Goal: Transaction & Acquisition: Purchase product/service

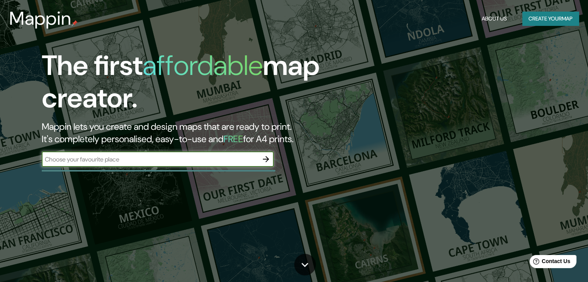
click at [96, 162] on input "text" at bounding box center [150, 159] width 217 height 9
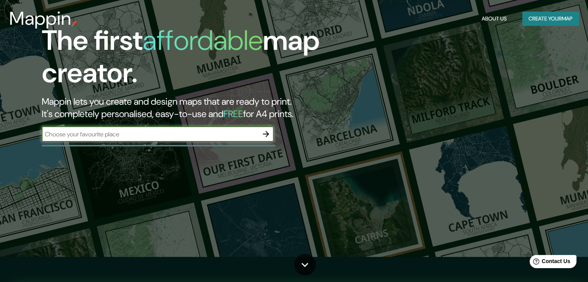
scroll to position [39, 0]
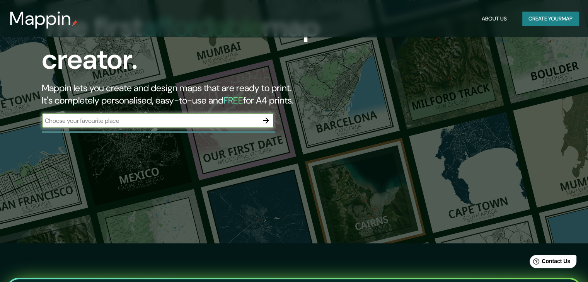
click at [116, 118] on input "text" at bounding box center [150, 120] width 217 height 9
type input "[GEOGRAPHIC_DATA]"
click at [571, 17] on button "Create your map" at bounding box center [551, 19] width 56 height 14
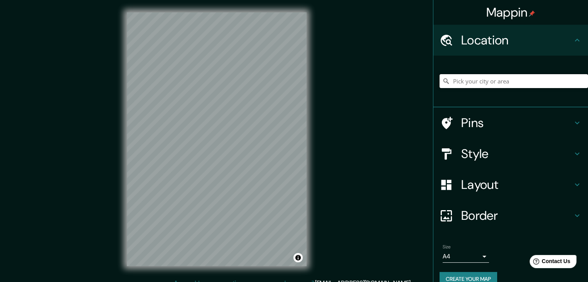
click at [515, 83] on input "Pick your city or area" at bounding box center [514, 81] width 149 height 14
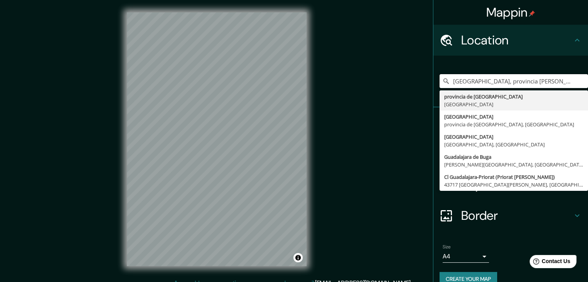
type input "[GEOGRAPHIC_DATA], provincia [PERSON_NAME][GEOGRAPHIC_DATA], [GEOGRAPHIC_DATA]"
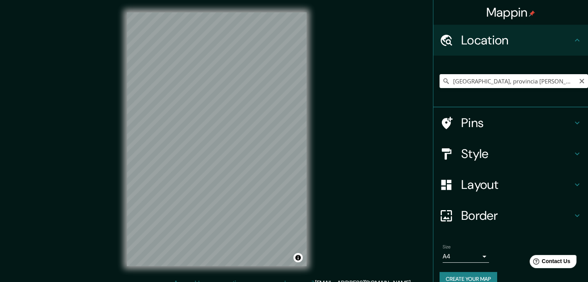
click at [579, 79] on icon "Clear" at bounding box center [582, 81] width 6 height 6
click at [501, 79] on input "Pick your city or area" at bounding box center [514, 81] width 149 height 14
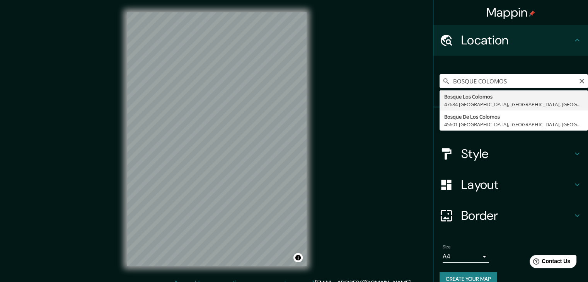
type input "Bosque Los Colomos, 47684 [GEOGRAPHIC_DATA], [GEOGRAPHIC_DATA], [GEOGRAPHIC_DAT…"
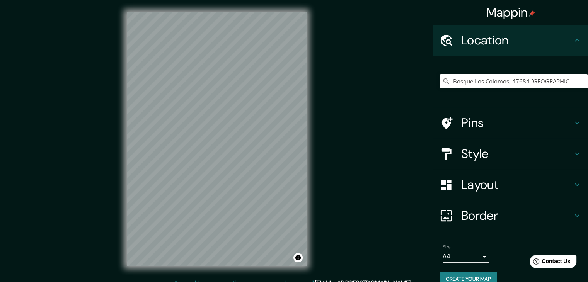
click at [489, 121] on h4 "Pins" at bounding box center [517, 122] width 111 height 15
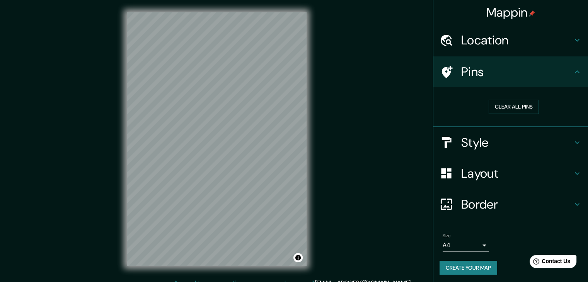
click at [490, 120] on div "Clear all pins" at bounding box center [511, 107] width 155 height 40
click at [489, 144] on h4 "Style" at bounding box center [517, 142] width 111 height 15
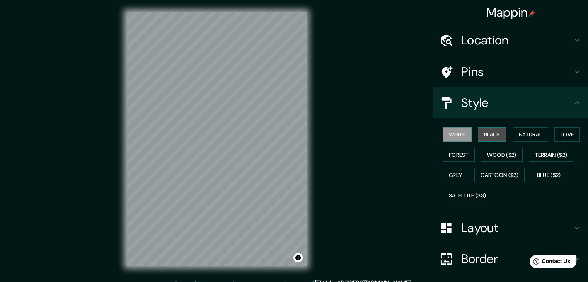
click at [483, 135] on button "Black" at bounding box center [492, 135] width 29 height 14
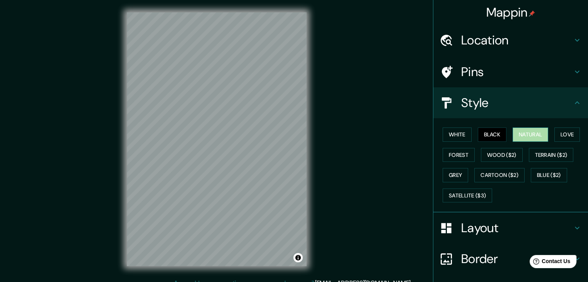
click at [533, 137] on button "Natural" at bounding box center [531, 135] width 36 height 14
click at [454, 222] on div at bounding box center [451, 229] width 22 height 14
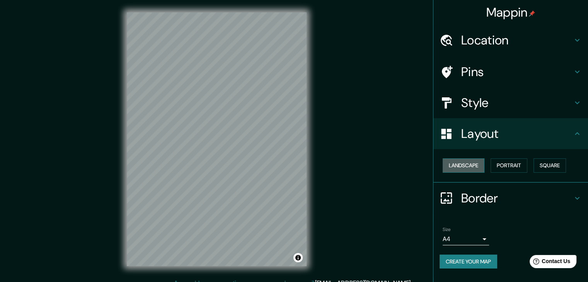
click at [466, 165] on button "Landscape" at bounding box center [464, 166] width 42 height 14
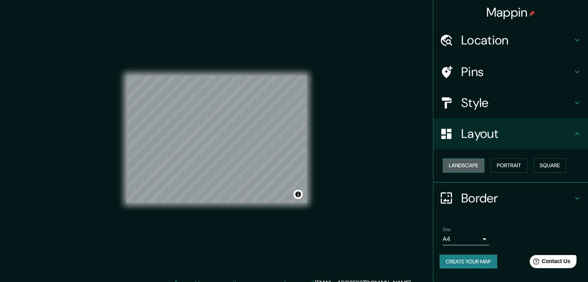
click at [466, 165] on button "Landscape" at bounding box center [464, 166] width 42 height 14
click at [503, 163] on button "Portrait" at bounding box center [509, 166] width 37 height 14
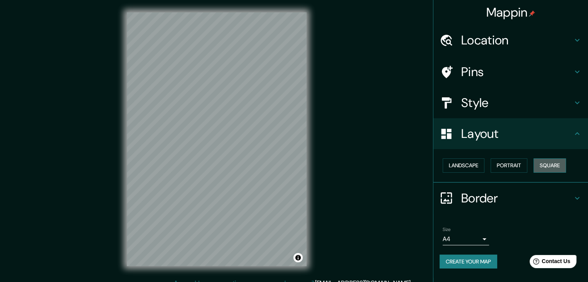
click at [554, 169] on button "Square" at bounding box center [550, 166] width 32 height 14
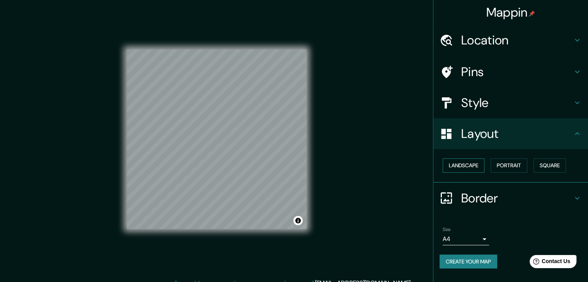
click at [466, 168] on button "Landscape" at bounding box center [464, 166] width 42 height 14
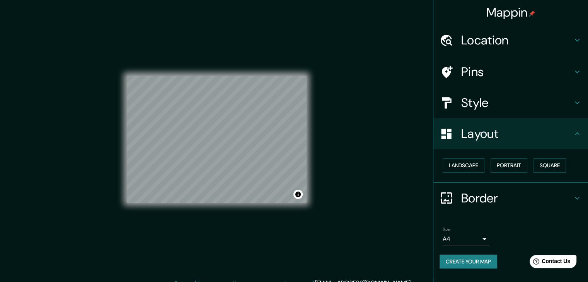
click at [485, 68] on h4 "Pins" at bounding box center [517, 71] width 111 height 15
